Goal: Information Seeking & Learning: Check status

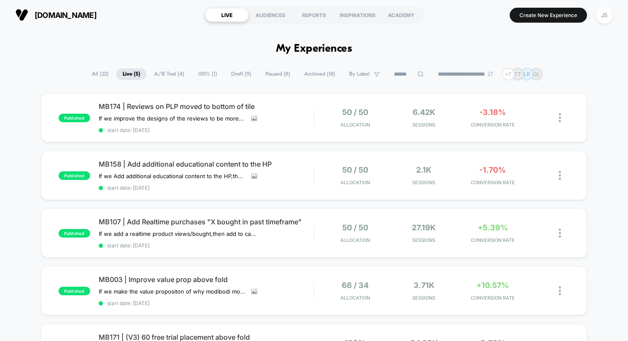
click at [194, 75] on span "100% ( 1 )" at bounding box center [208, 74] width 32 height 12
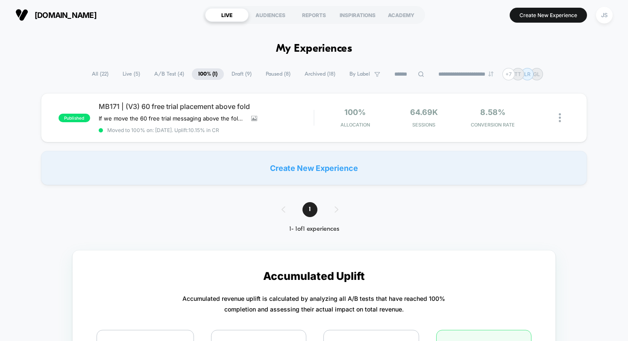
click at [124, 73] on span "Live ( 5 )" at bounding box center [131, 74] width 30 height 12
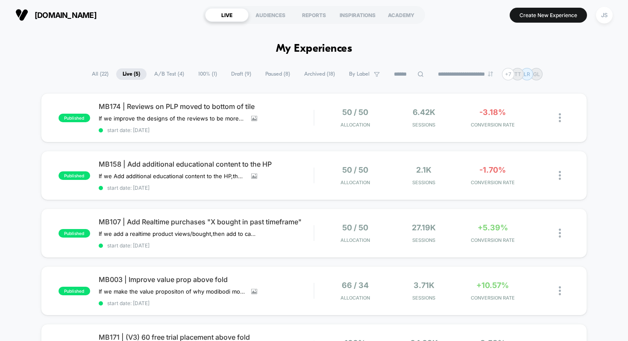
click at [192, 71] on span "100% ( 1 )" at bounding box center [208, 74] width 32 height 12
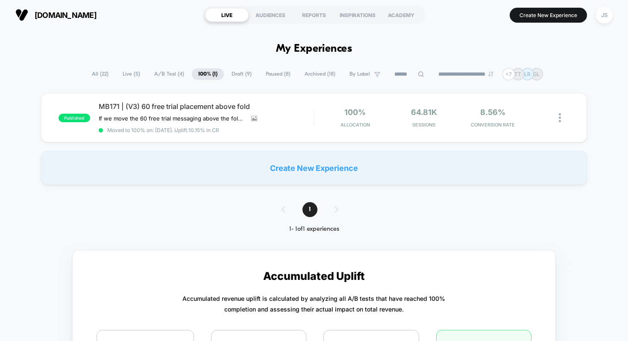
click at [271, 71] on span "Paused ( 8 )" at bounding box center [278, 74] width 38 height 12
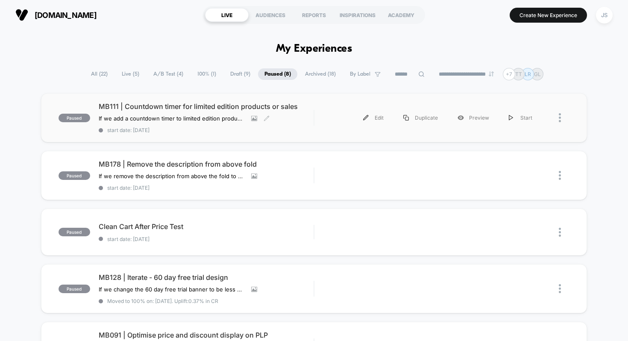
click at [240, 103] on span "MB111 | Countdown timer for limited edition products or sales" at bounding box center [206, 106] width 215 height 9
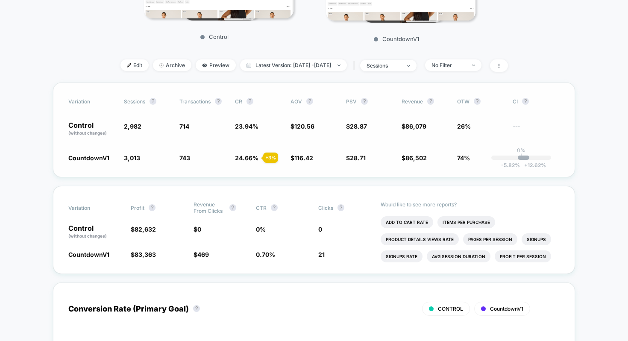
scroll to position [198, 0]
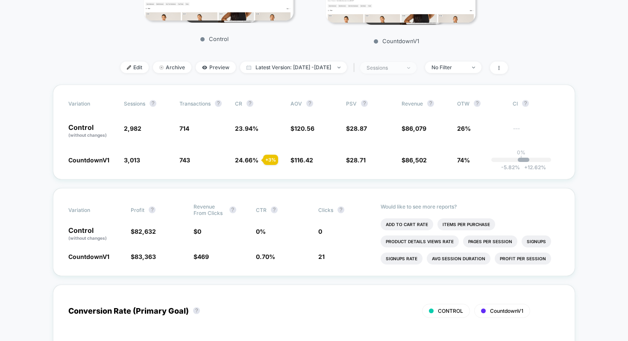
click at [417, 68] on span "sessions" at bounding box center [388, 68] width 56 height 12
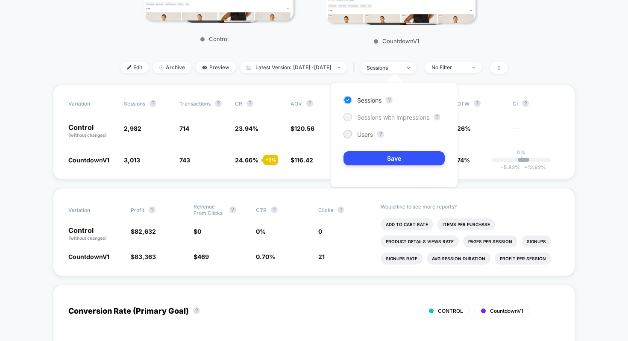
click at [402, 119] on span "Sessions with impressions" at bounding box center [393, 117] width 72 height 7
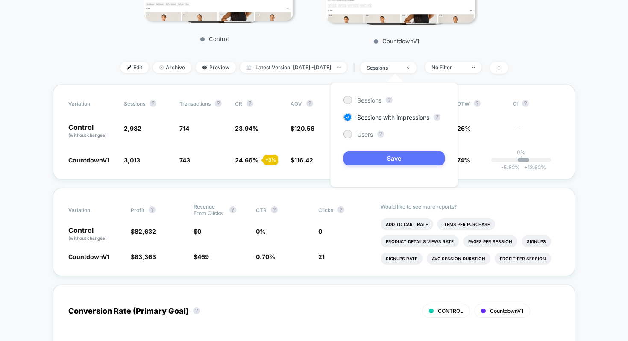
click at [398, 152] on button "Save" at bounding box center [394, 158] width 101 height 14
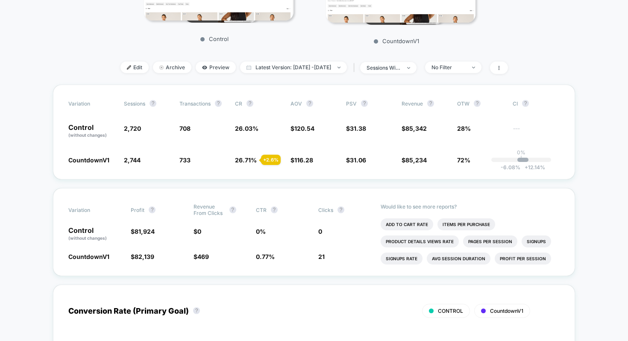
click at [464, 71] on span "No Filter" at bounding box center [453, 68] width 56 height 12
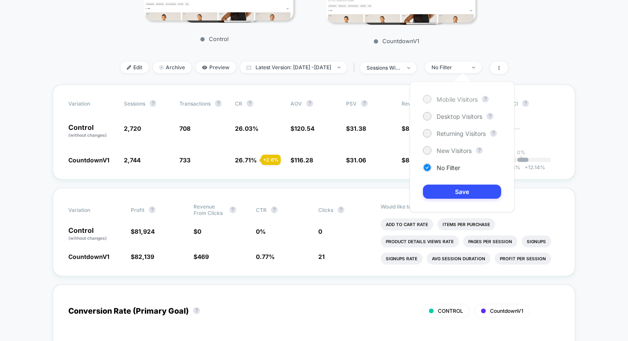
click at [458, 98] on span "Mobile Visitors" at bounding box center [457, 99] width 41 height 7
click at [450, 190] on button "Save" at bounding box center [462, 192] width 78 height 14
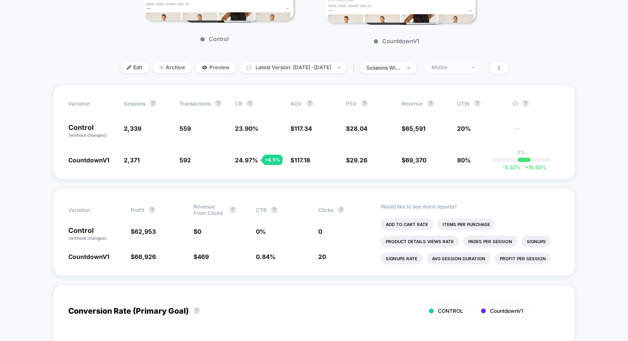
click at [457, 70] on div "Mobile" at bounding box center [449, 67] width 34 height 6
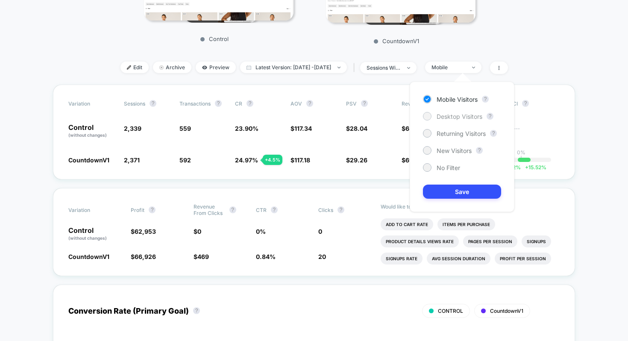
click at [455, 114] on span "Desktop Visitors" at bounding box center [460, 116] width 46 height 7
click at [448, 189] on button "Save" at bounding box center [462, 192] width 78 height 14
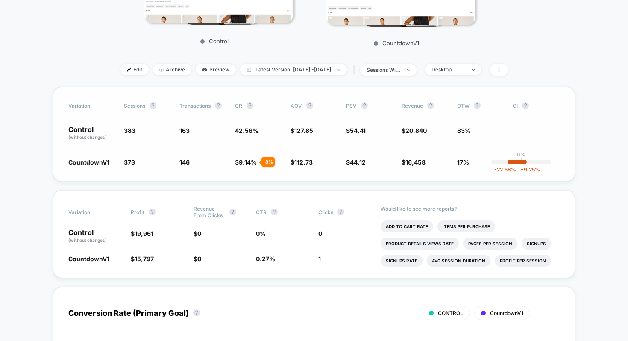
scroll to position [193, 0]
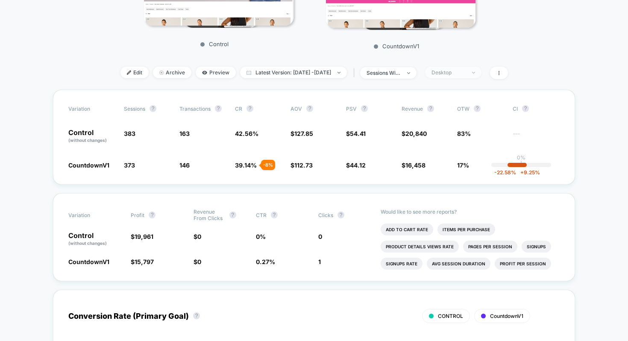
click at [466, 76] on span "Desktop" at bounding box center [453, 73] width 56 height 12
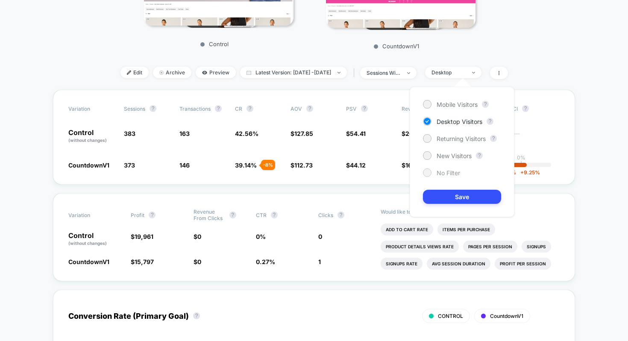
click at [443, 176] on span "No Filter" at bounding box center [449, 172] width 24 height 7
click at [442, 192] on button "Save" at bounding box center [462, 197] width 78 height 14
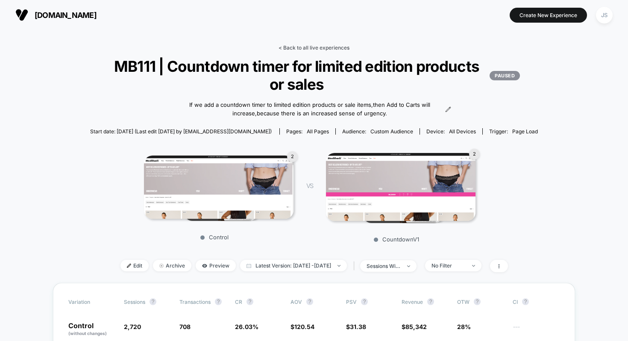
click at [321, 49] on link "< Back to all live experiences" at bounding box center [314, 47] width 71 height 6
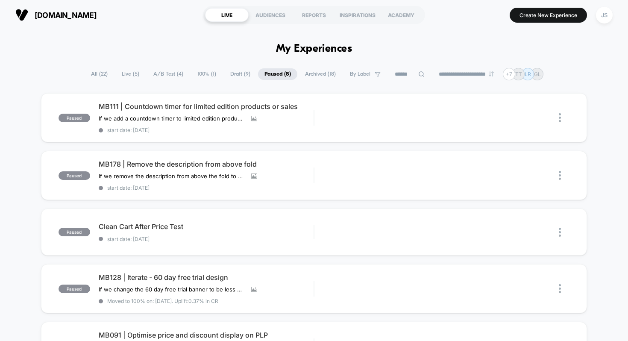
click at [162, 78] on span "A/B Test ( 4 )" at bounding box center [168, 74] width 43 height 12
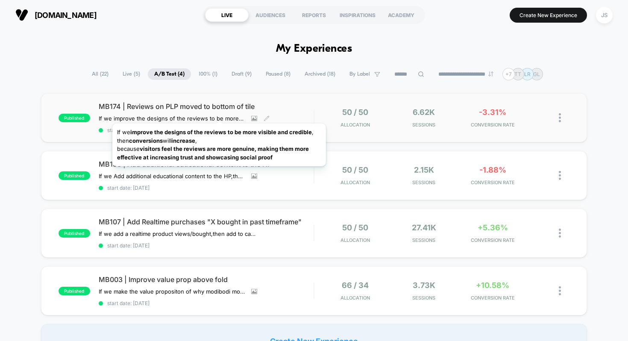
scroll to position [4, 0]
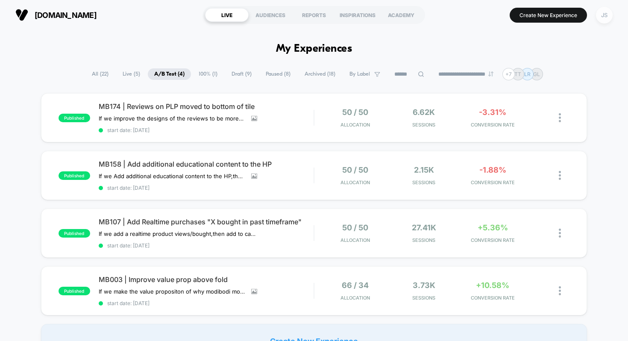
click at [604, 14] on div "JS" at bounding box center [604, 15] width 17 height 17
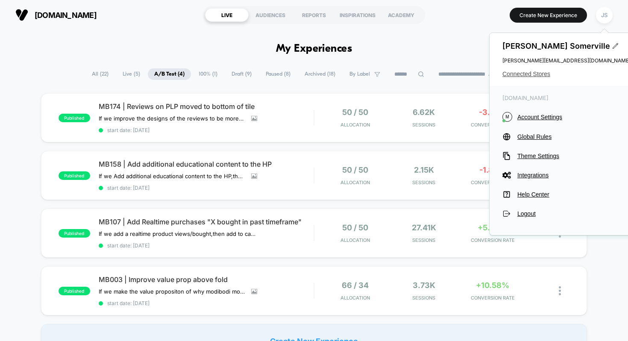
click at [526, 74] on span "Connected Stores" at bounding box center [567, 74] width 128 height 7
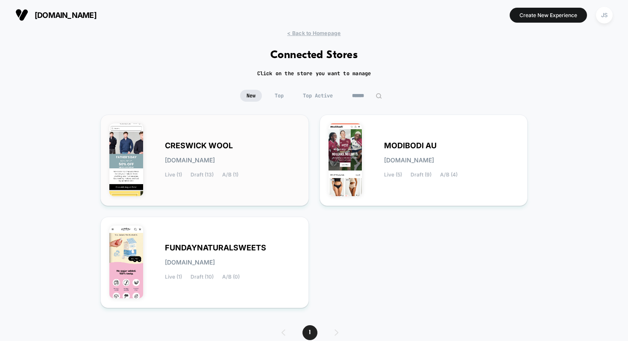
click at [236, 168] on div "CRESWICK WOOL creswick-wool.myshopify.com Live (1) Draft (13) A/B (1)" at bounding box center [232, 160] width 135 height 35
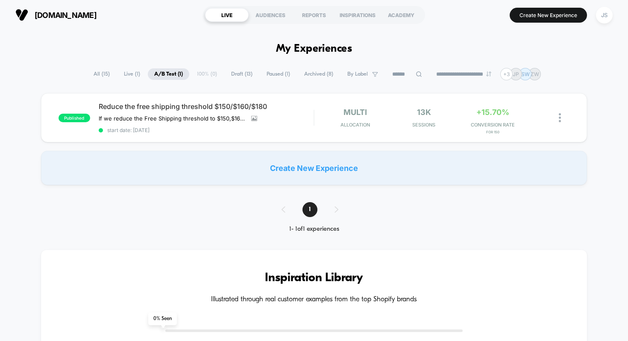
scroll to position [1, 0]
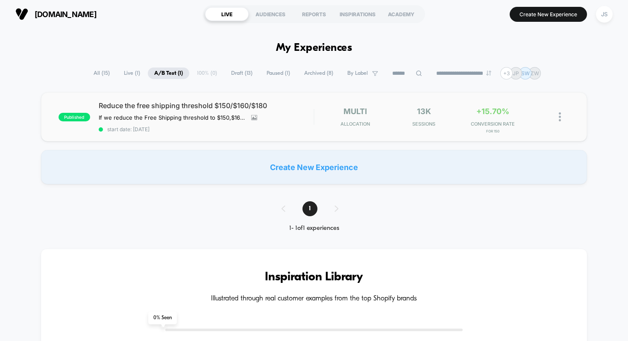
click at [172, 100] on div "published Reduce the free shipping threshold $150/$160/$180 If we reduce the Fr…" at bounding box center [314, 116] width 547 height 49
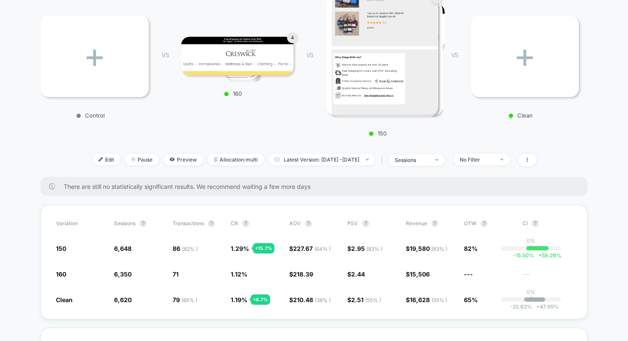
scroll to position [159, 0]
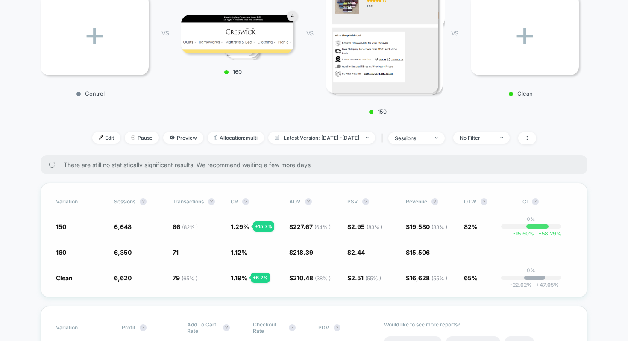
click at [237, 222] on span "1.29 % + 15.7 %" at bounding box center [256, 226] width 50 height 9
click at [410, 230] on div "Variation Sessions ? Transactions ? CR ? AOV ? PSV ? Revenue ? OTW ? CI ? 150 6…" at bounding box center [314, 240] width 547 height 115
click at [410, 233] on div "Variation Sessions ? Transactions ? CR ? AOV ? PSV ? Revenue ? OTW ? CI ? 150 6…" at bounding box center [314, 240] width 547 height 115
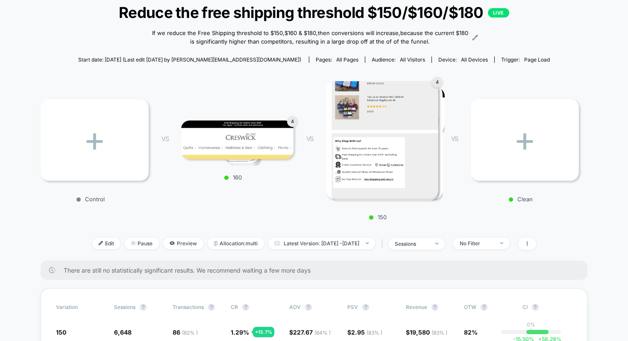
scroll to position [0, 0]
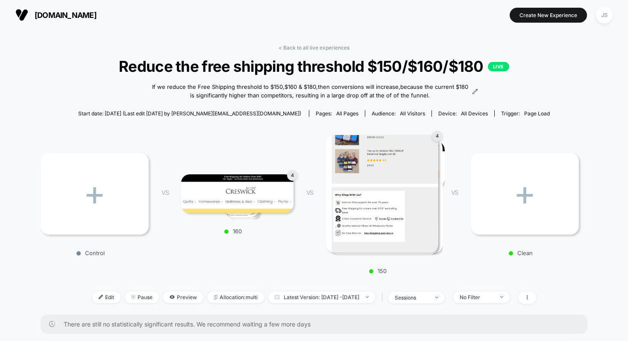
click at [227, 7] on section at bounding box center [314, 14] width 197 height 21
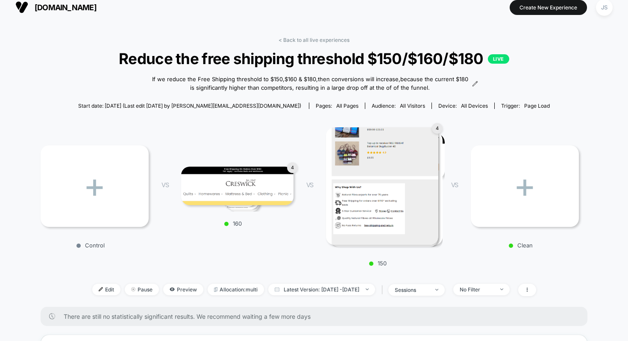
scroll to position [11, 0]
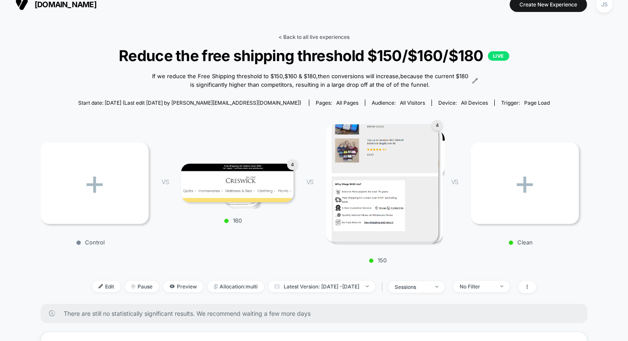
click at [303, 39] on link "< Back to all live experiences" at bounding box center [314, 37] width 71 height 6
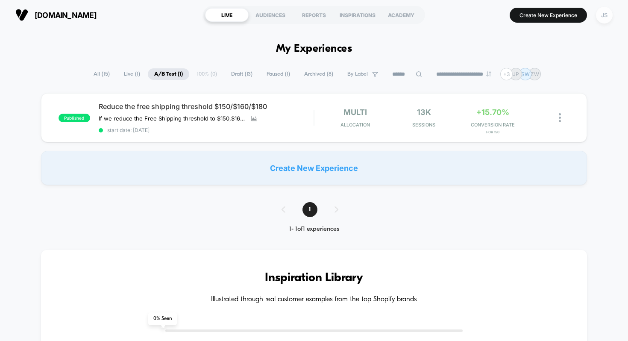
click at [602, 12] on div "JS" at bounding box center [604, 15] width 17 height 17
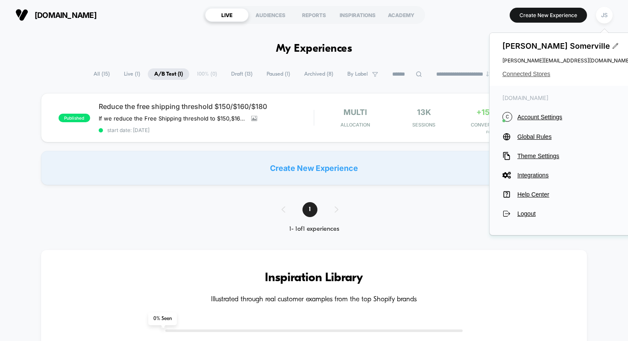
click at [541, 73] on span "Connected Stores" at bounding box center [567, 74] width 128 height 7
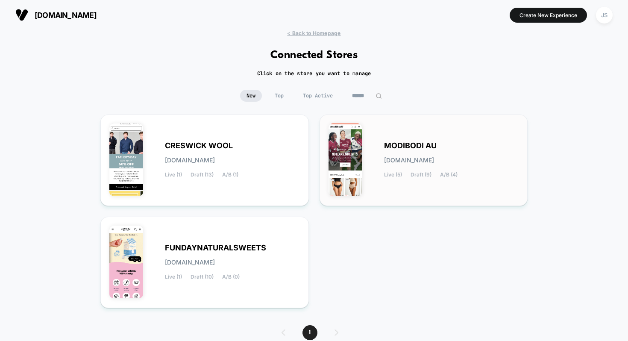
click at [381, 135] on div "MODIBODI AU modibodi-au.myshopify.com Live (5) Draft (9) A/B (4)" at bounding box center [424, 161] width 191 height 74
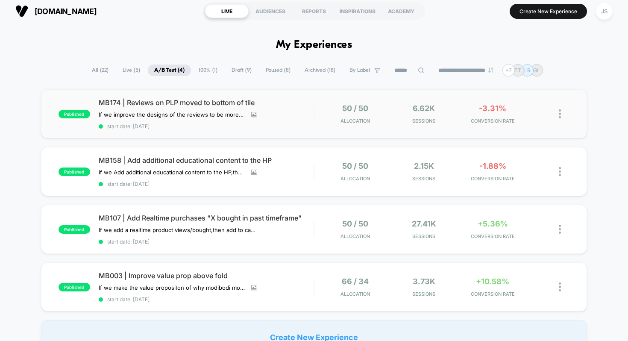
scroll to position [6, 0]
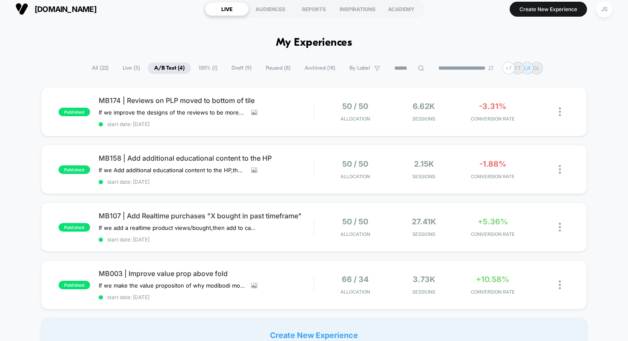
click at [241, 69] on span "Draft ( 9 )" at bounding box center [241, 68] width 33 height 12
